Goal: Task Accomplishment & Management: Manage account settings

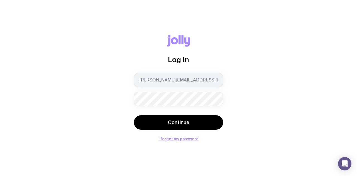
click at [134, 115] on button "Continue" at bounding box center [178, 122] width 89 height 14
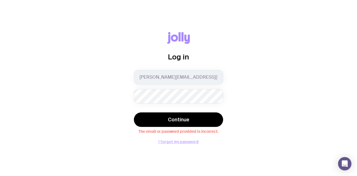
click at [186, 144] on button "I forgot my password" at bounding box center [178, 141] width 40 height 4
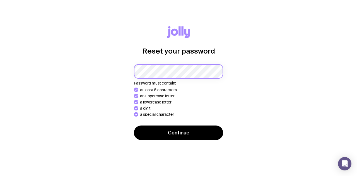
click at [134, 125] on button "Continue" at bounding box center [178, 132] width 89 height 14
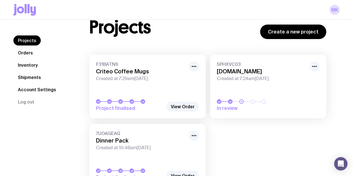
scroll to position [28, 0]
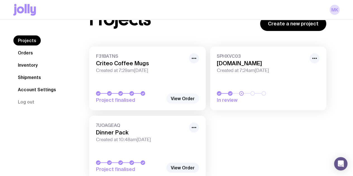
click at [181, 100] on link "View Order" at bounding box center [182, 98] width 33 height 10
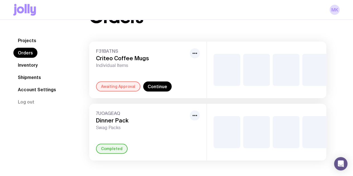
scroll to position [36, 0]
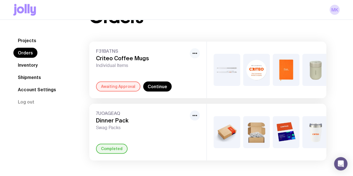
click at [195, 50] on icon "button" at bounding box center [194, 53] width 7 height 7
click at [188, 88] on div "F31BATNS Criteo Coffee Mugs Individual Items Rename Awaiting Approval Continue" at bounding box center [147, 70] width 117 height 57
click at [171, 64] on div "F31BATNS Criteo Coffee Mugs Individual Items Awaiting Approval Continue" at bounding box center [147, 70] width 117 height 57
click at [194, 50] on icon "button" at bounding box center [194, 53] width 7 height 7
click at [205, 91] on div "F31BATNS Criteo Coffee Mugs Individual Items Rename Awaiting Approval Continue" at bounding box center [147, 70] width 117 height 57
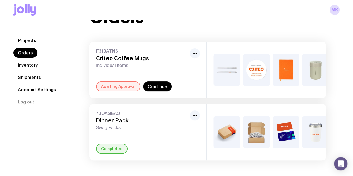
click at [285, 57] on img at bounding box center [285, 70] width 27 height 32
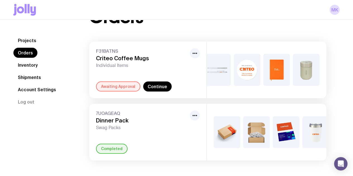
click at [277, 64] on img at bounding box center [276, 70] width 27 height 32
click at [122, 55] on h3 "Criteo Coffee Mugs" at bounding box center [141, 58] width 91 height 7
click at [262, 62] on div at bounding box center [265, 70] width 119 height 57
click at [279, 62] on img at bounding box center [276, 70] width 27 height 32
click at [280, 67] on img at bounding box center [276, 70] width 27 height 32
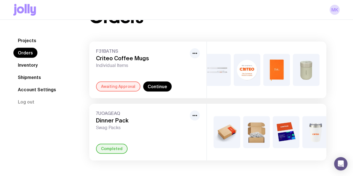
scroll to position [0, 0]
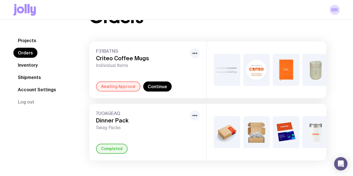
click at [290, 58] on img at bounding box center [285, 70] width 27 height 32
click at [130, 85] on div "Awaiting Approval" at bounding box center [118, 86] width 44 height 10
click at [158, 84] on link "Continue" at bounding box center [157, 86] width 28 height 10
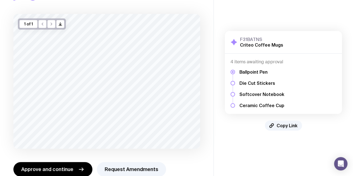
scroll to position [36, 0]
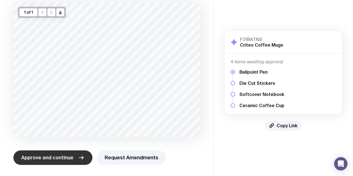
click at [81, 160] on icon "button" at bounding box center [81, 157] width 7 height 7
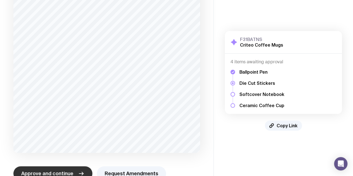
scroll to position [165, 0]
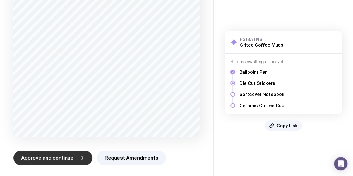
click at [54, 160] on span "Approve and continue" at bounding box center [47, 157] width 52 height 7
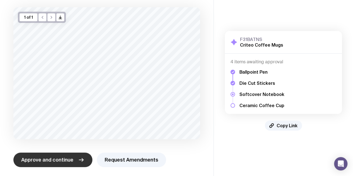
scroll to position [33, 0]
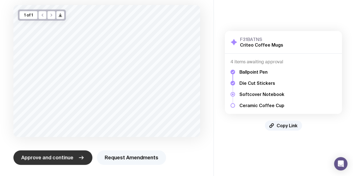
click at [138, 161] on button "Request Amendments" at bounding box center [131, 157] width 69 height 14
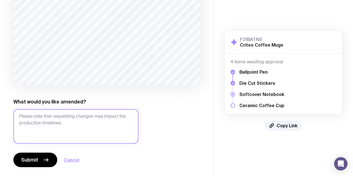
scroll to position [88, 0]
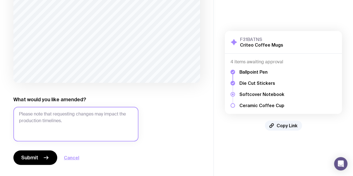
click at [89, 120] on textarea "What would you like amended?" at bounding box center [75, 124] width 125 height 35
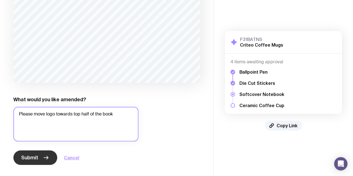
type textarea "Please move logo towards top half of the book"
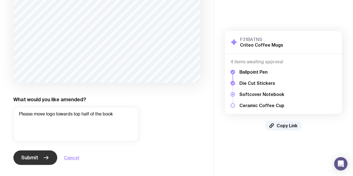
click at [41, 156] on button "Submit" at bounding box center [35, 157] width 44 height 14
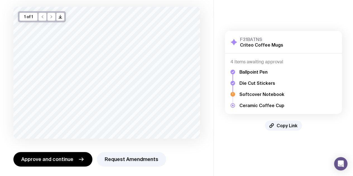
scroll to position [33, 0]
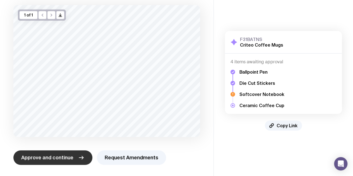
click at [70, 160] on span "Approve and continue" at bounding box center [47, 157] width 52 height 7
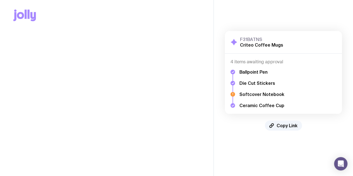
scroll to position [0, 0]
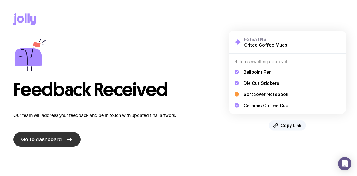
click at [46, 140] on span "Go to dashboard" at bounding box center [41, 139] width 40 height 7
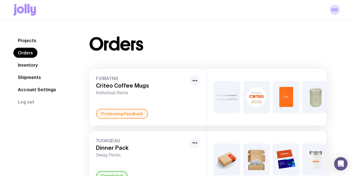
click at [188, 81] on div "F31BATNS Criteo Coffee Mugs Individual Items" at bounding box center [148, 86] width 104 height 20
click at [193, 81] on icon "button" at bounding box center [194, 80] width 7 height 7
click at [196, 81] on icon "button" at bounding box center [194, 80] width 7 height 7
click at [174, 96] on div "Rename" at bounding box center [182, 93] width 36 height 12
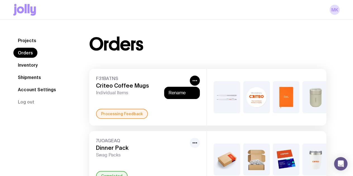
click at [175, 96] on div "Rename" at bounding box center [182, 93] width 36 height 12
click at [176, 93] on button "Rename" at bounding box center [181, 93] width 27 height 6
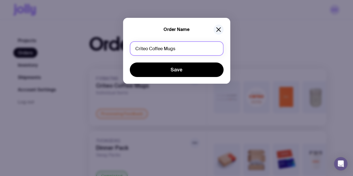
drag, startPoint x: 178, startPoint y: 49, endPoint x: 152, endPoint y: 49, distance: 25.6
click at [152, 49] on input "Criteo Coffee Mugs" at bounding box center [177, 48] width 94 height 14
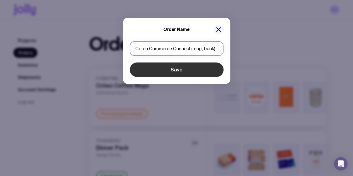
type input "Criteo Commerce Connect (mug, book)"
click at [199, 72] on button "Save" at bounding box center [177, 69] width 94 height 14
